Goal: Find contact information: Obtain details needed to contact an individual or organization

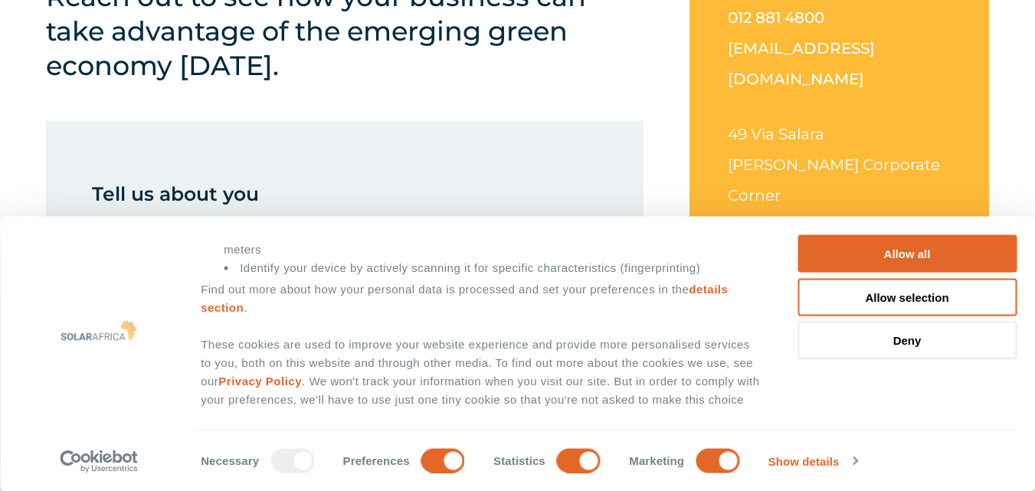
scroll to position [536, 0]
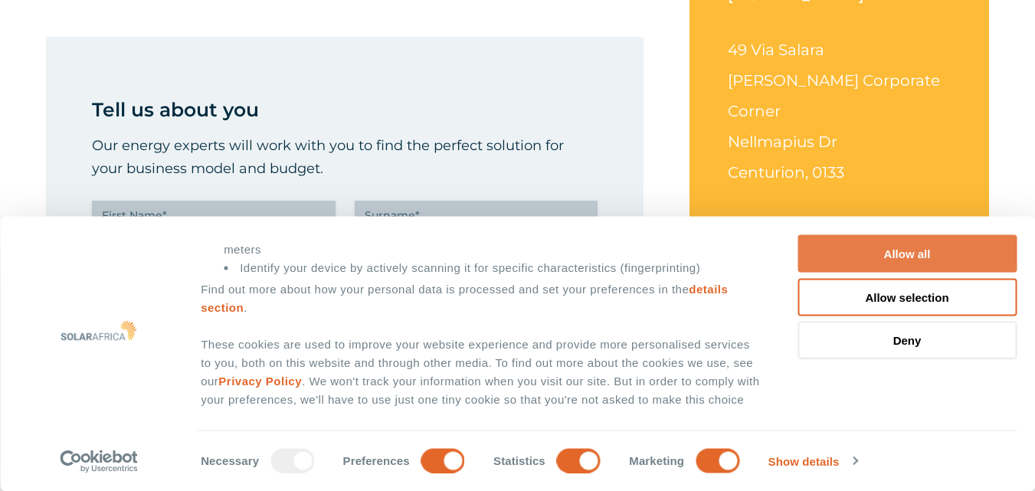
click at [872, 253] on button "Allow all" at bounding box center [906, 254] width 219 height 38
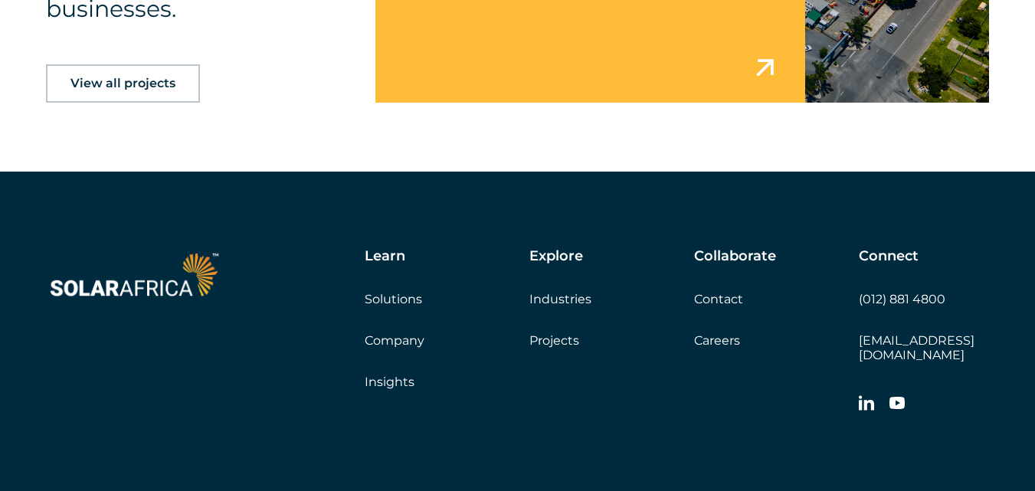
scroll to position [2562, 0]
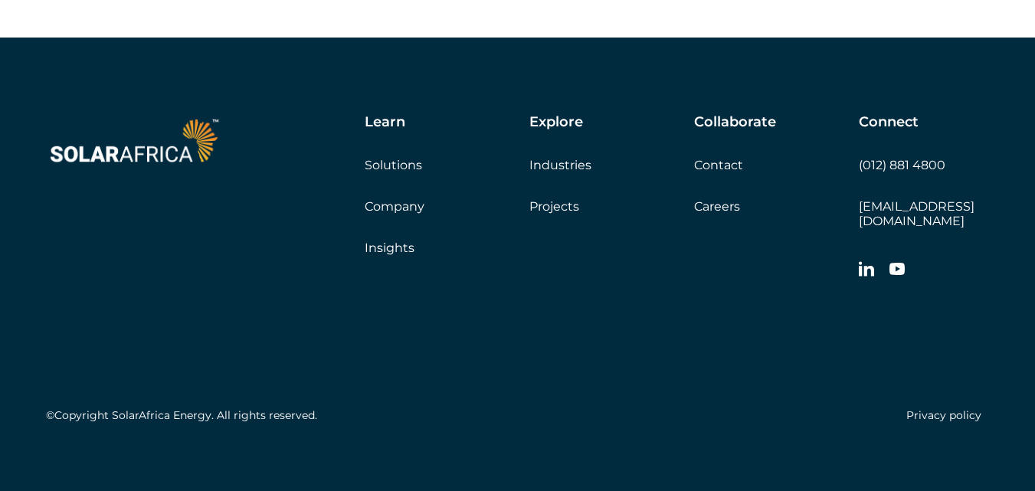
click at [857, 165] on div "Collaborate Contact Careers Get a quote" at bounding box center [776, 164] width 165 height 100
drag, startPoint x: 857, startPoint y: 165, endPoint x: 788, endPoint y: 199, distance: 77.1
click at [789, 198] on div "Collaborate Contact Careers Get a quote" at bounding box center [776, 164] width 165 height 100
drag, startPoint x: 771, startPoint y: 272, endPoint x: 776, endPoint y: 261, distance: 11.7
click at [770, 269] on div "Learn Solutions Company Insights Explore Industries Projects Collaborate Contac…" at bounding box center [517, 272] width 1035 height 468
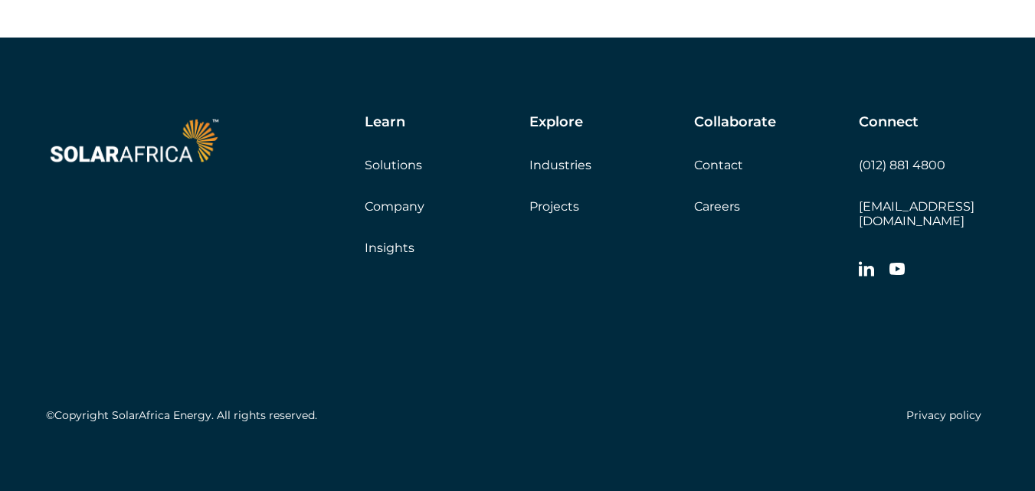
click at [832, 195] on div "Collaborate Contact Careers Get a quote" at bounding box center [776, 164] width 165 height 100
click at [856, 163] on div "Collaborate Contact Careers Get a quote" at bounding box center [776, 164] width 165 height 100
drag, startPoint x: 856, startPoint y: 163, endPoint x: 902, endPoint y: 162, distance: 46.0
click at [856, 169] on div "Collaborate Contact Careers Get a quote" at bounding box center [776, 164] width 165 height 100
click at [946, 161] on div "Connect (012) 881 4800 info@solarafrica.com" at bounding box center [923, 200] width 130 height 172
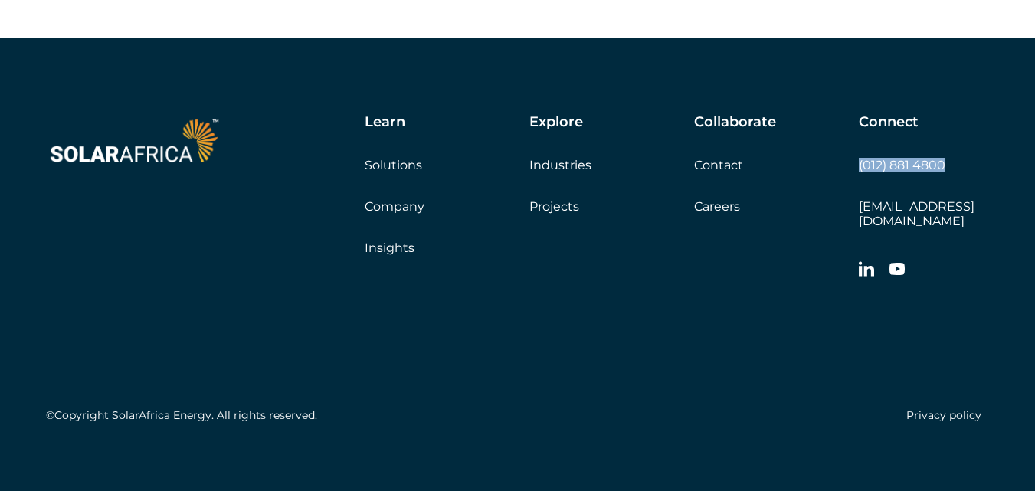
drag, startPoint x: 946, startPoint y: 161, endPoint x: 860, endPoint y: 173, distance: 87.4
click at [860, 173] on div "Connect (012) 881 4800 info@solarafrica.com" at bounding box center [923, 200] width 130 height 172
copy div "(012) 881 4800"
click at [686, 362] on div "©Copyright SolarAfrica Energy. All rights reserved. Privacy policy" at bounding box center [517, 357] width 943 height 143
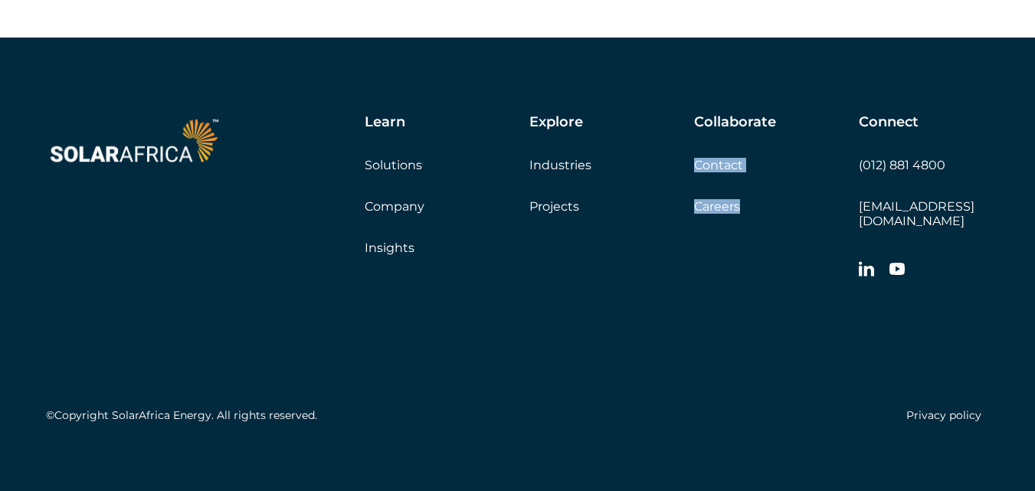
drag, startPoint x: 858, startPoint y: 208, endPoint x: 811, endPoint y: 218, distance: 47.9
click at [811, 218] on div "Learn Solutions Company Insights Explore Industries Projects Collaborate Contac…" at bounding box center [625, 200] width 725 height 172
click at [992, 237] on div "Learn Solutions Company Insights Explore Industries Projects Collaborate Contac…" at bounding box center [517, 272] width 1035 height 468
click at [988, 207] on div "Connect (012) 881 4800 info@solarafrica.com" at bounding box center [923, 200] width 130 height 172
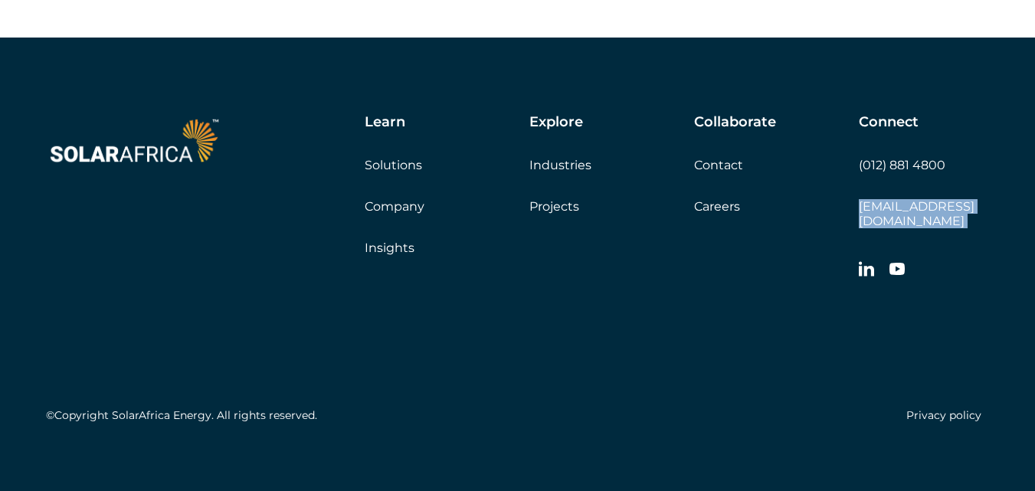
drag, startPoint x: 988, startPoint y: 207, endPoint x: 863, endPoint y: 224, distance: 125.9
click at [863, 224] on div "Connect (012) 881 4800 info@solarafrica.com" at bounding box center [923, 200] width 130 height 172
copy div "[EMAIL_ADDRESS][DOMAIN_NAME]"
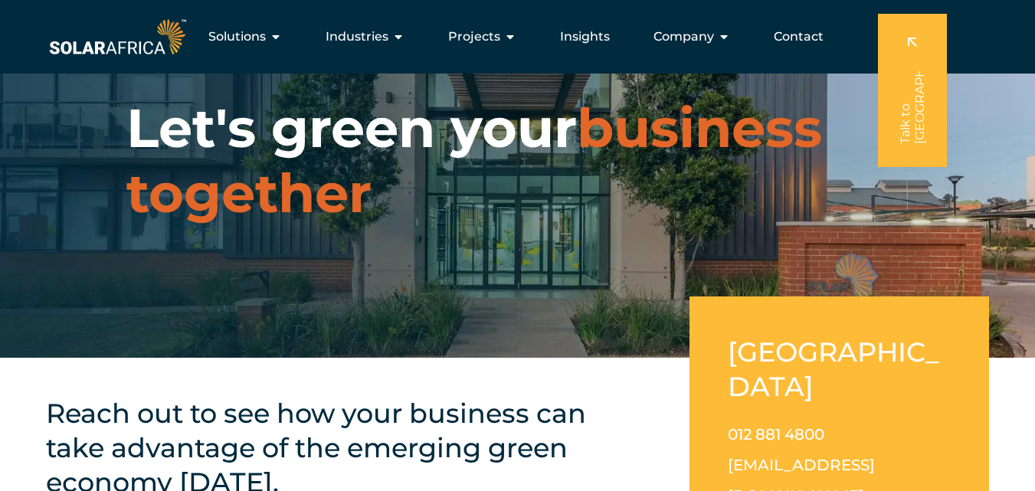
scroll to position [0, 0]
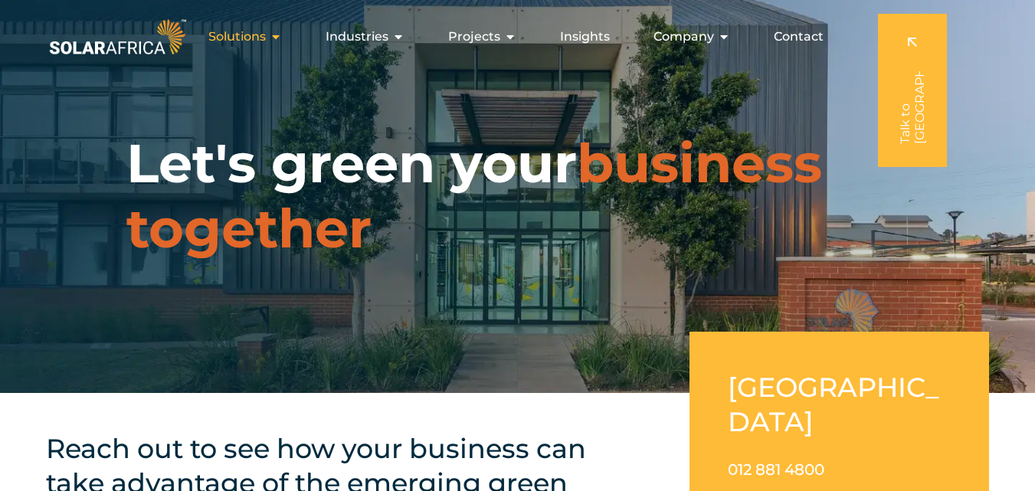
click at [280, 29] on button "Close Solutions Open Solutions" at bounding box center [276, 37] width 12 height 18
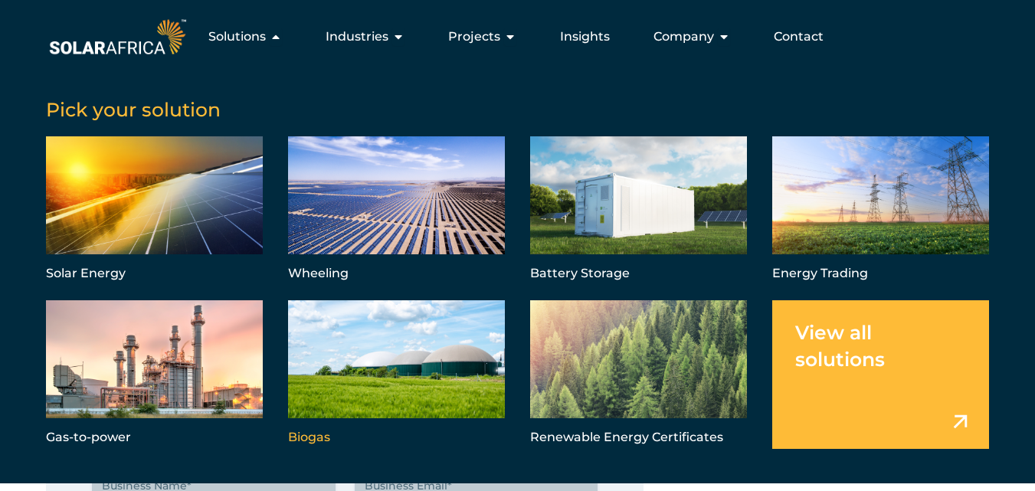
scroll to position [77, 0]
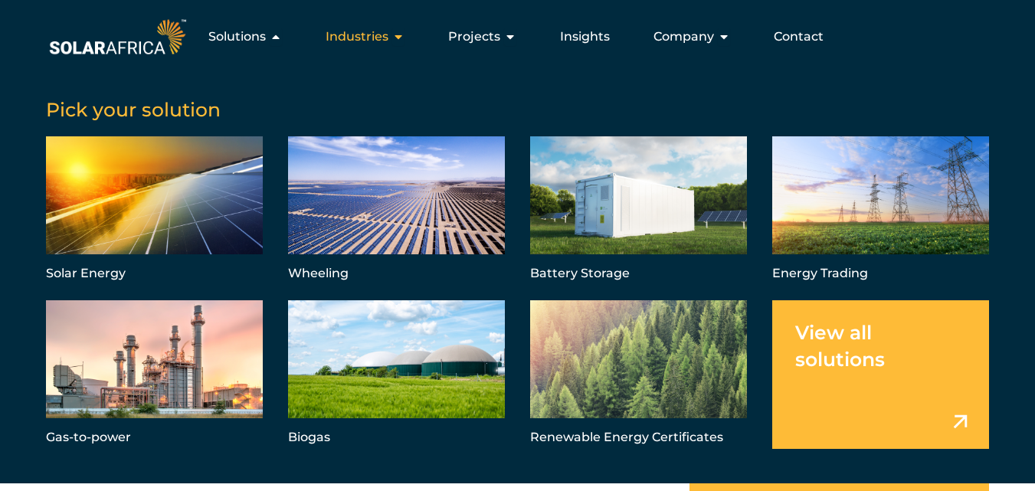
click at [400, 33] on icon "Menu" at bounding box center [398, 37] width 12 height 12
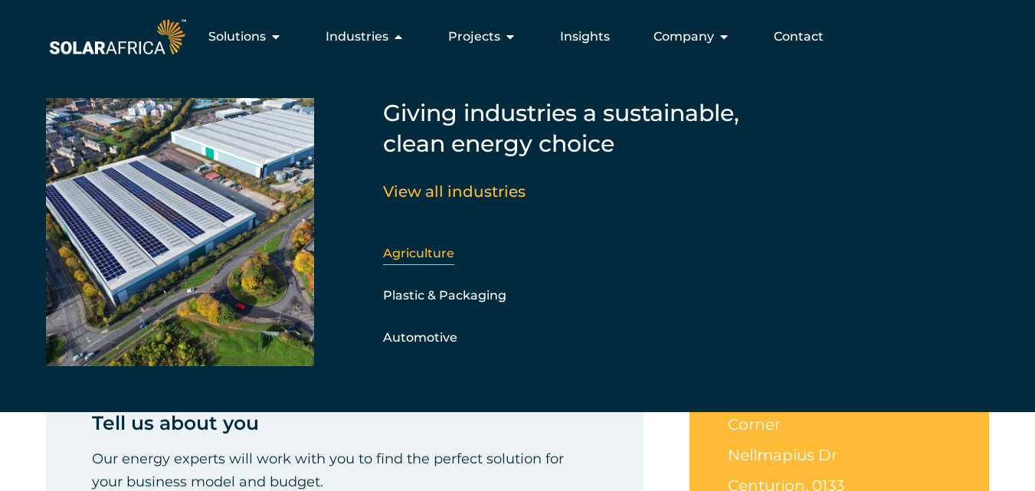
scroll to position [0, 0]
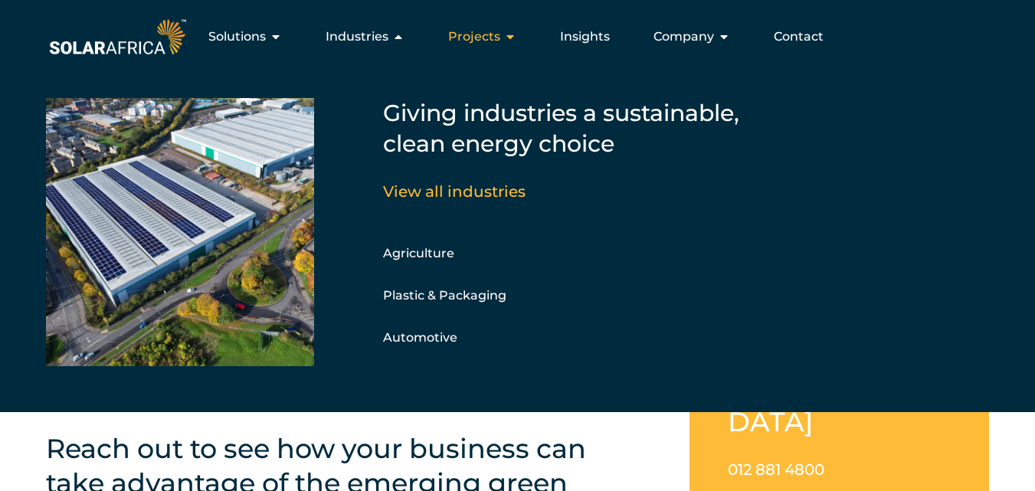
click at [513, 34] on icon "Menu" at bounding box center [510, 37] width 12 height 12
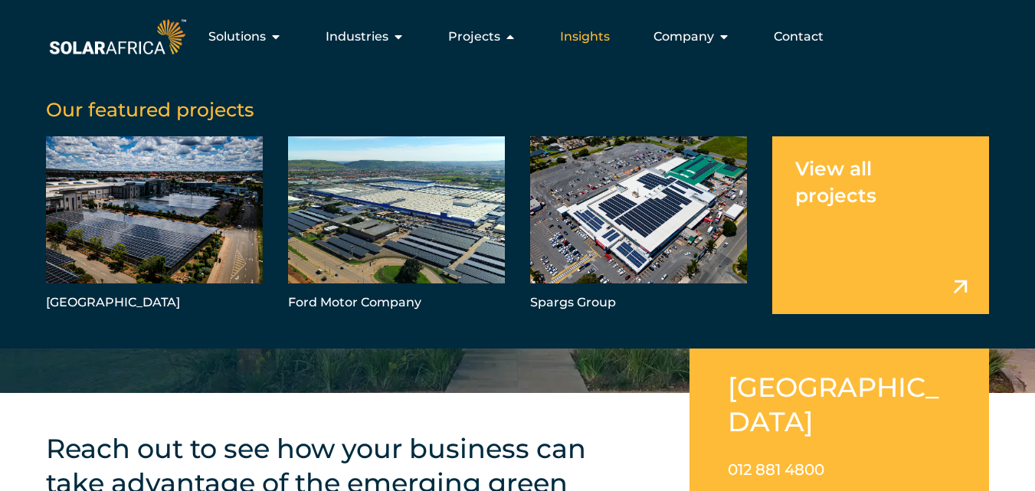
click at [606, 36] on span "Insights" at bounding box center [585, 37] width 50 height 18
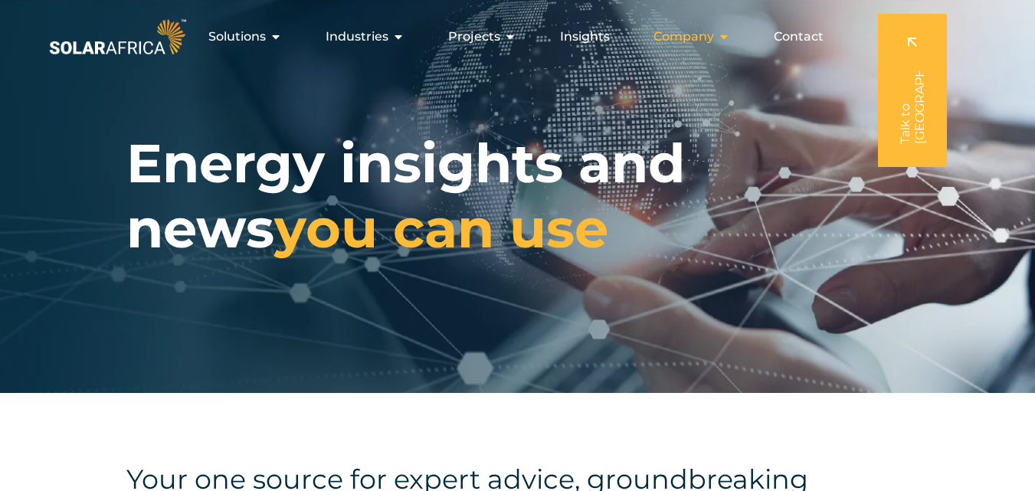
click at [718, 35] on div "Company Close Company Open Company" at bounding box center [691, 36] width 101 height 31
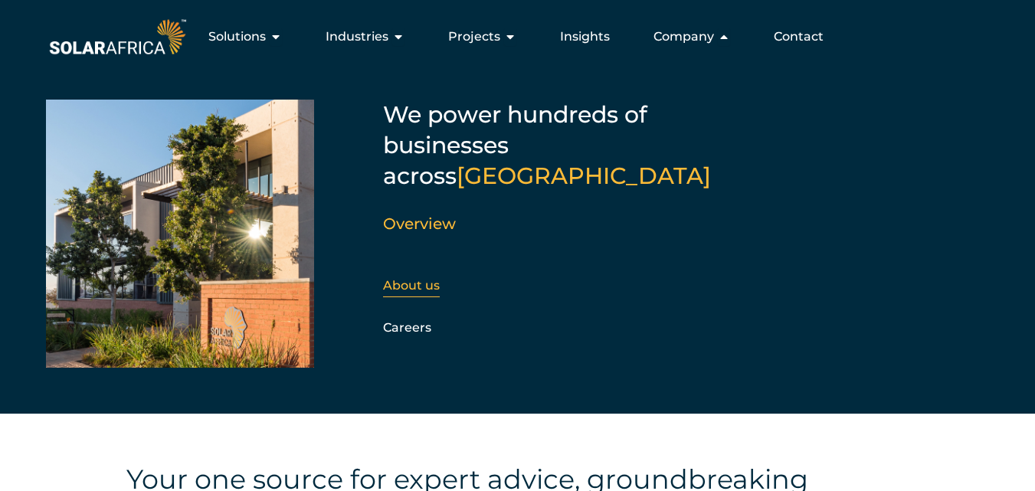
click at [427, 278] on link "About us" at bounding box center [411, 285] width 57 height 15
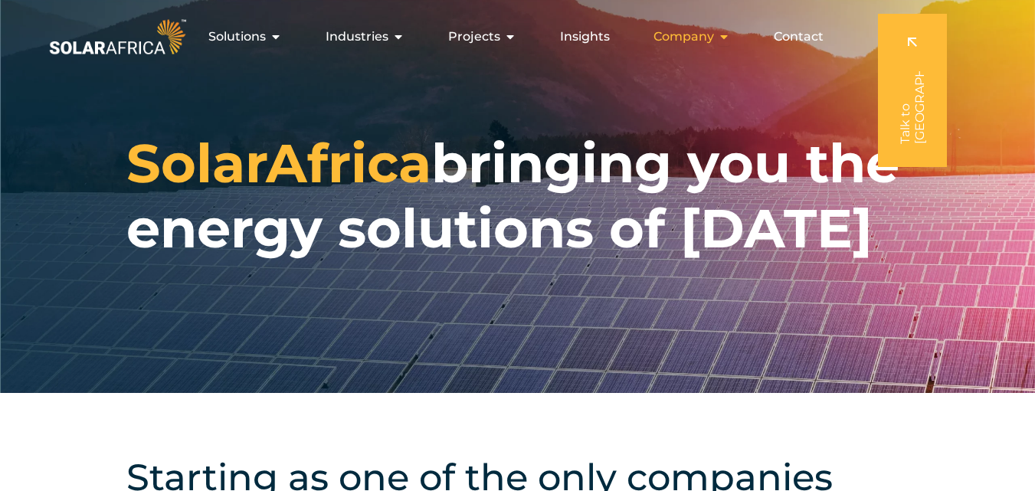
click at [721, 34] on icon "Menu" at bounding box center [724, 37] width 12 height 12
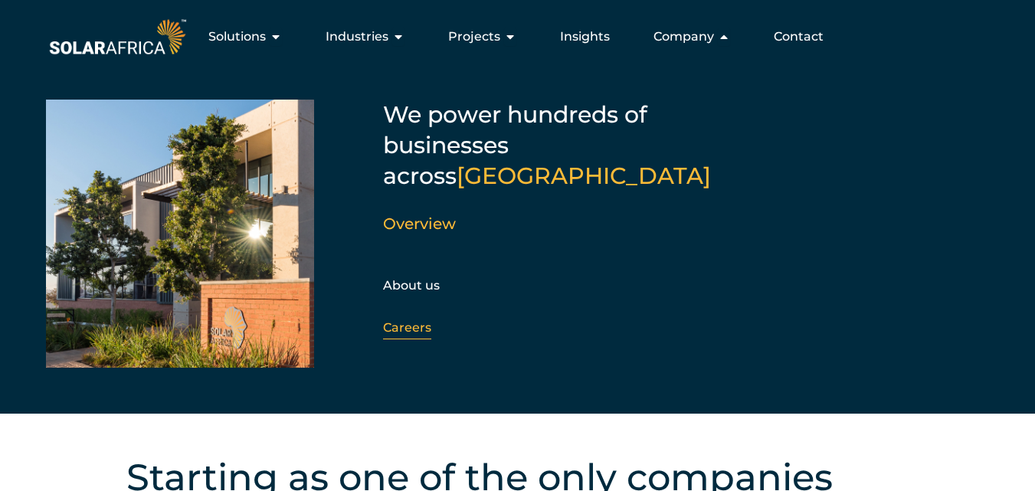
click at [403, 320] on link "Careers" at bounding box center [407, 327] width 48 height 15
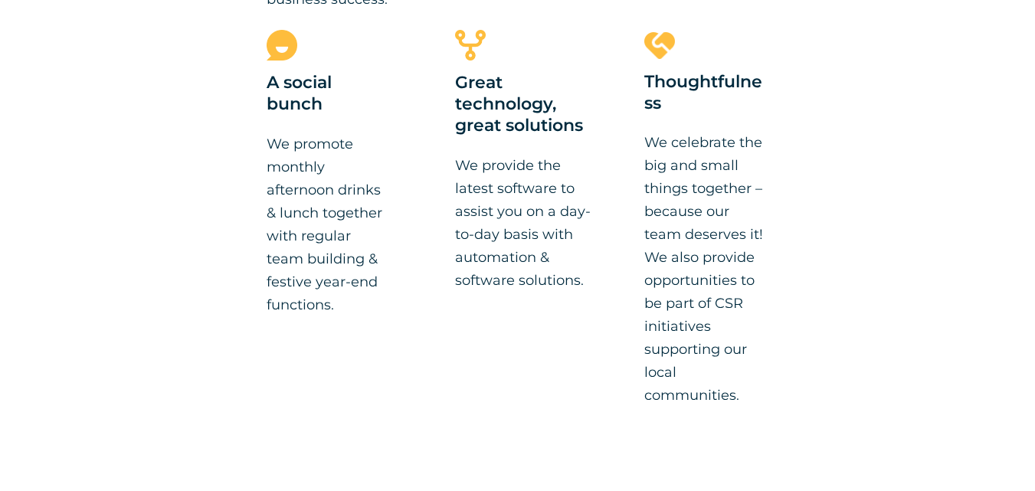
scroll to position [1532, 0]
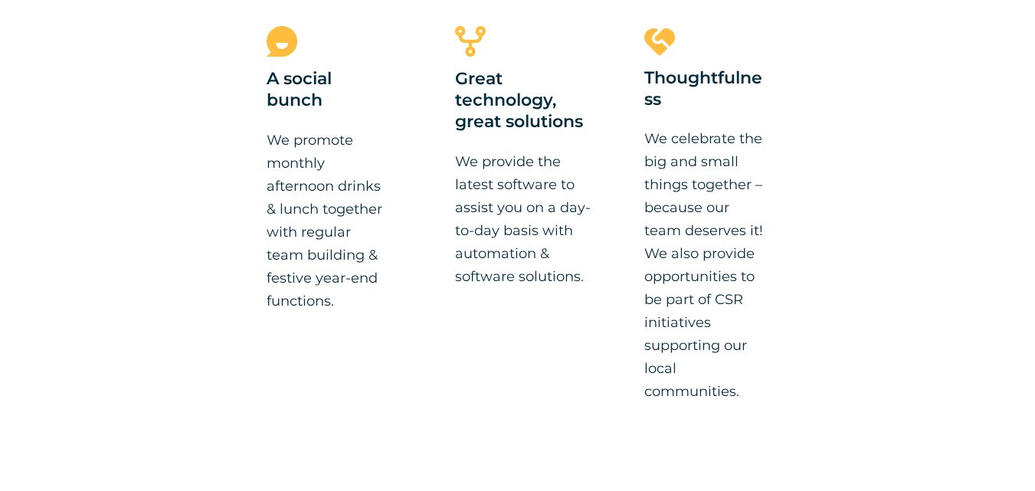
click at [681, 227] on p "We celebrate the big and small things together – because our team deserves it! …" at bounding box center [706, 265] width 124 height 276
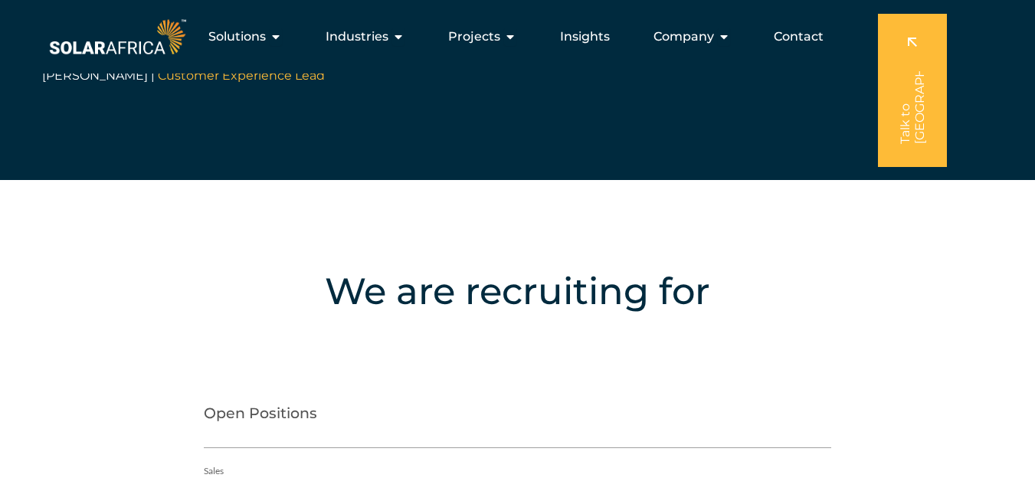
scroll to position [2842, 0]
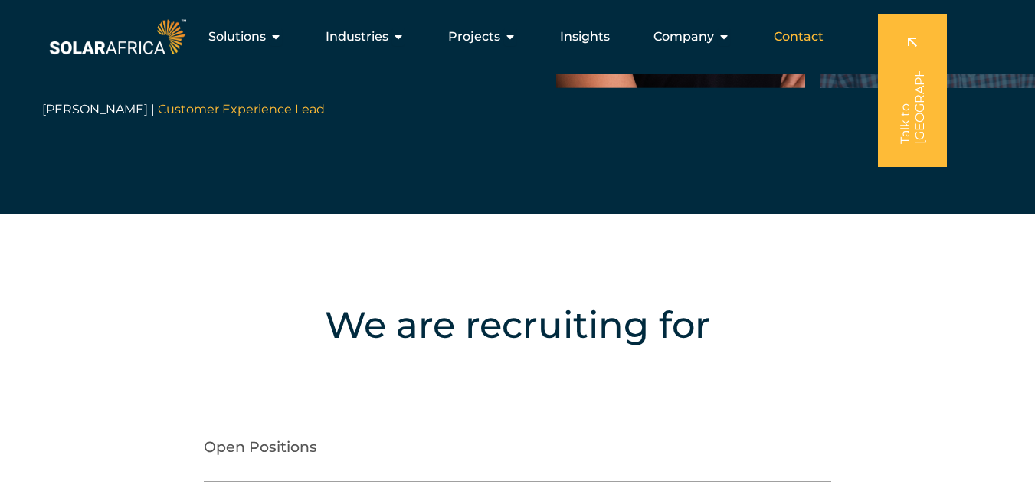
click at [790, 34] on span "Contact" at bounding box center [798, 37] width 50 height 18
